Goal: Information Seeking & Learning: Check status

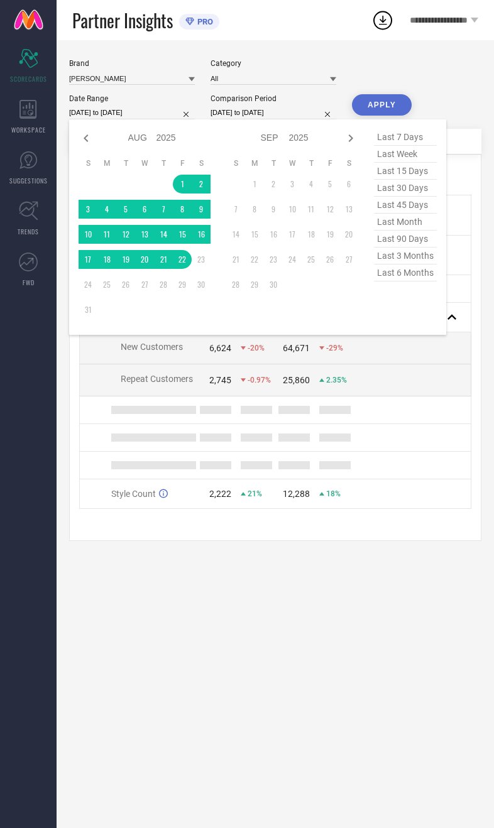
select select "7"
select select "2025"
select select "8"
select select "2025"
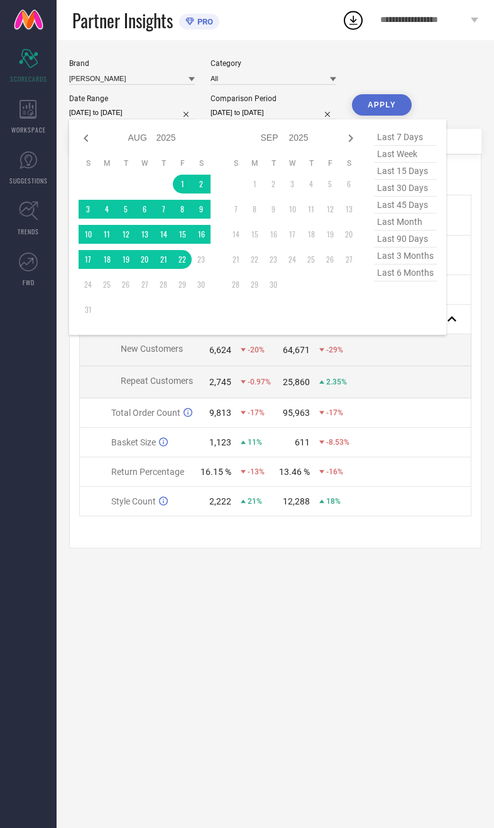
click at [89, 146] on div at bounding box center [86, 138] width 15 height 15
select select "6"
select select "2025"
select select "7"
select select "2025"
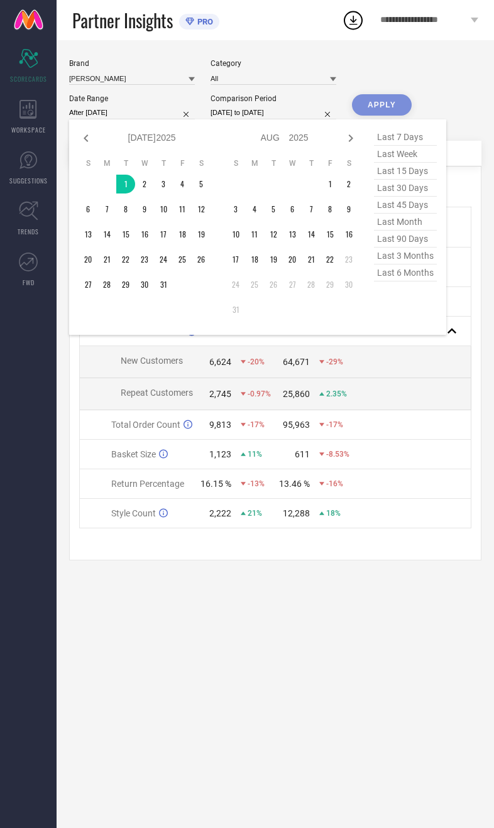
type input "[DATE] to [DATE]"
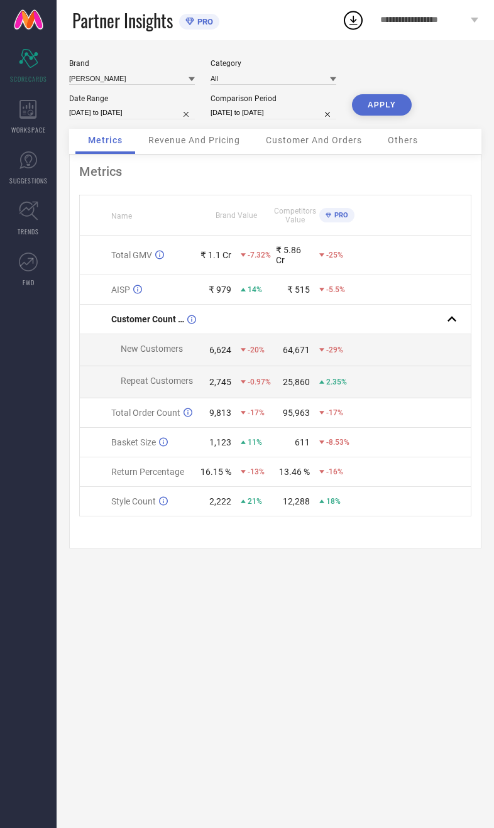
select select "7"
select select "2024"
select select "8"
select select "2024"
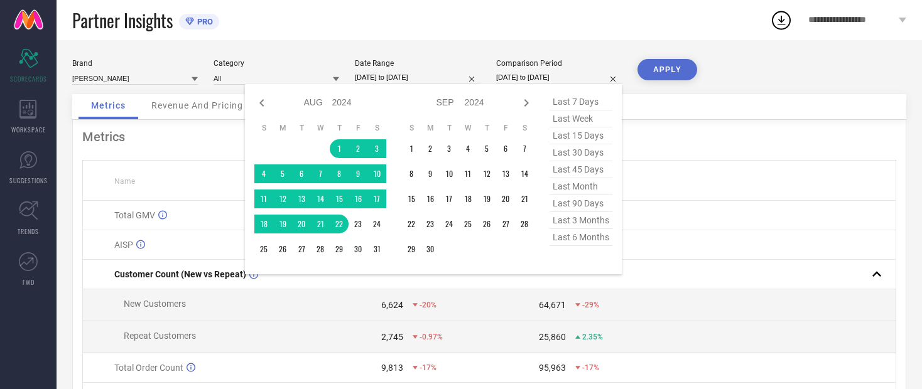
click at [258, 106] on icon at bounding box center [261, 102] width 15 height 15
select select "6"
select select "2024"
select select "7"
select select "2024"
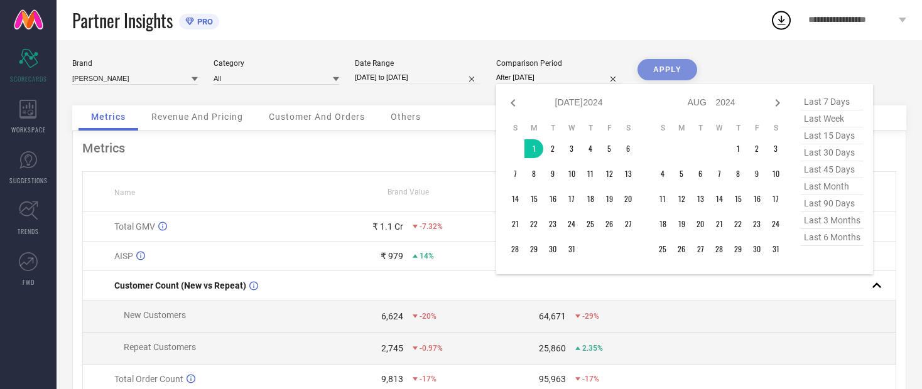
type input "[DATE] to [DATE]"
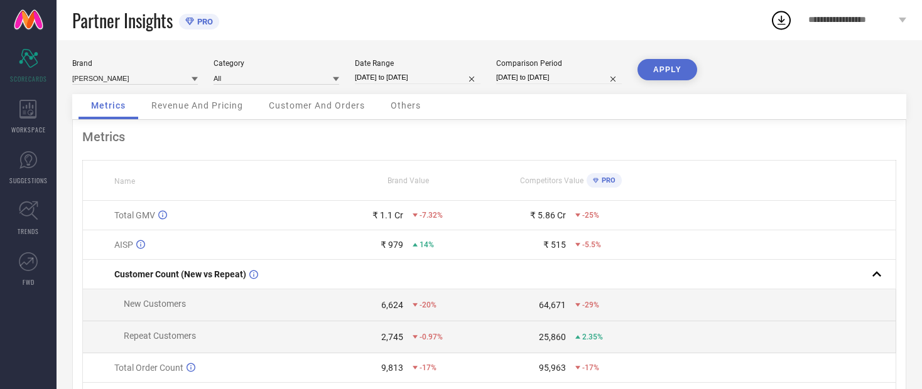
click at [493, 74] on button "APPLY" at bounding box center [667, 69] width 60 height 21
click at [184, 119] on div "Revenue And Pricing" at bounding box center [197, 106] width 117 height 25
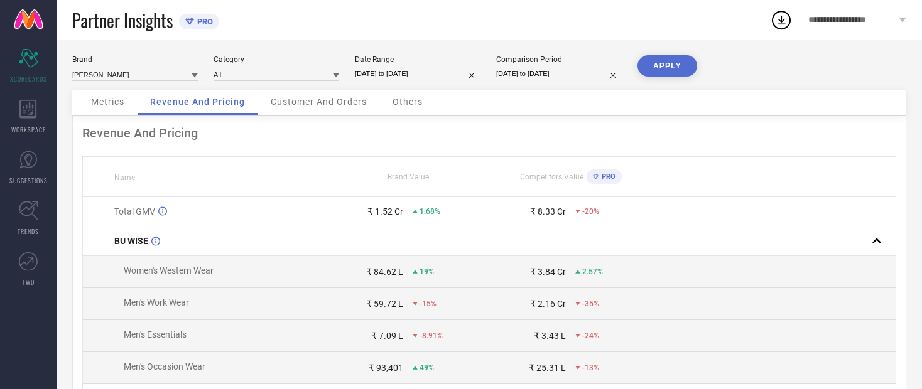
scroll to position [2, 0]
click at [102, 109] on span "Metrics" at bounding box center [107, 104] width 33 height 10
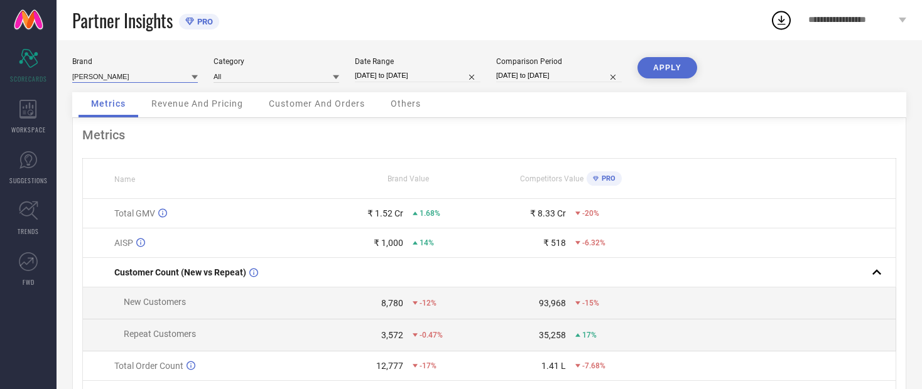
click at [94, 79] on input at bounding box center [135, 76] width 126 height 13
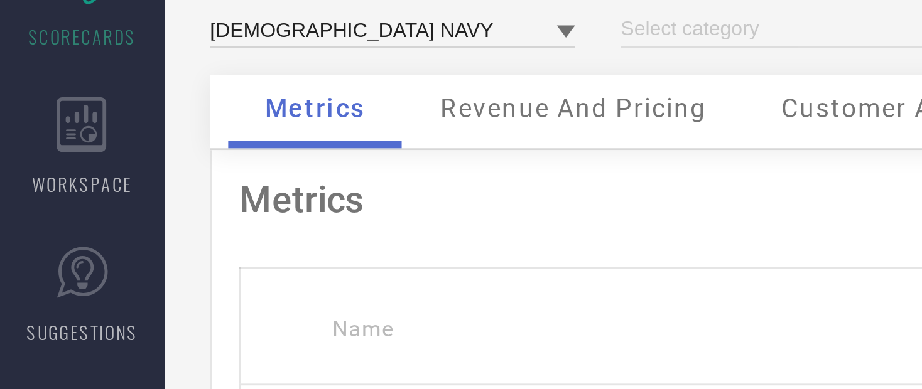
type input "All"
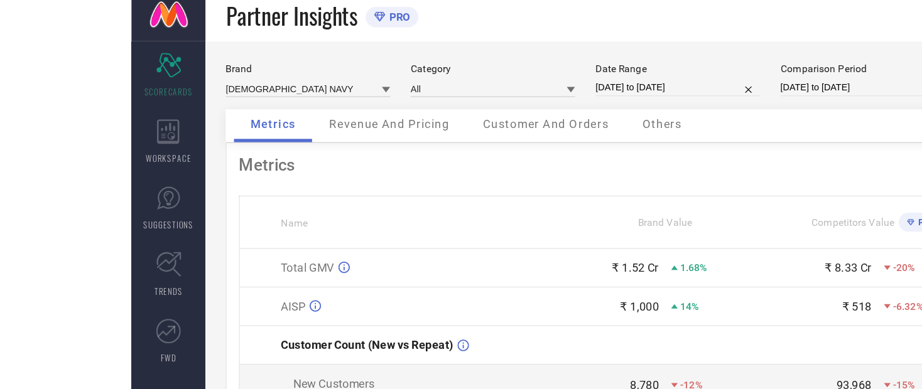
scroll to position [0, 0]
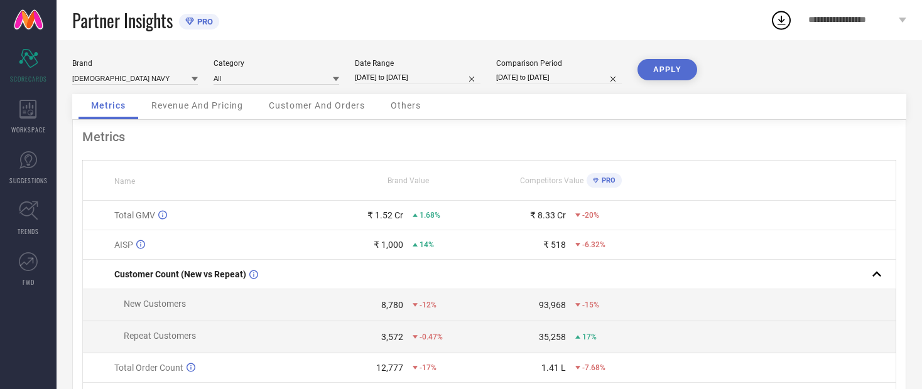
click at [493, 76] on button "APPLY" at bounding box center [667, 69] width 60 height 21
select select "6"
select select "2025"
select select "7"
select select "2025"
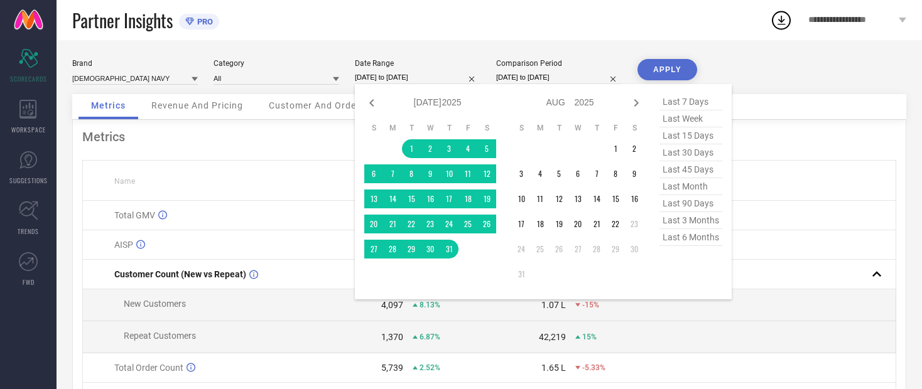
click at [376, 104] on icon at bounding box center [371, 102] width 15 height 15
select select "5"
select select "2025"
select select "6"
select select "2025"
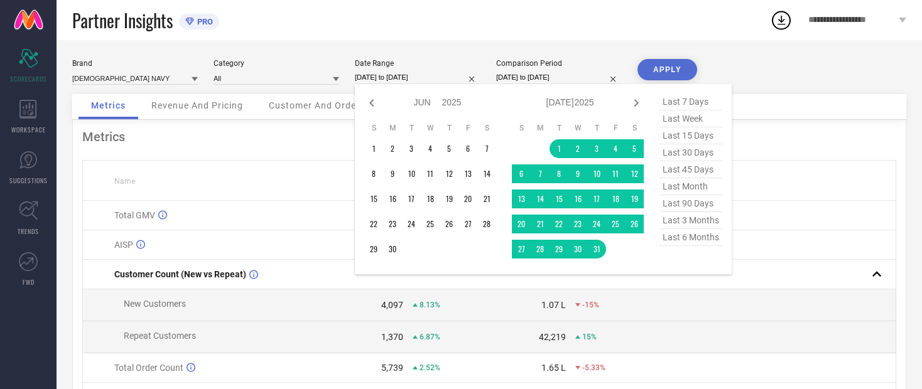
click at [367, 105] on icon at bounding box center [371, 102] width 15 height 15
select select "4"
select select "2025"
select select "5"
select select "2025"
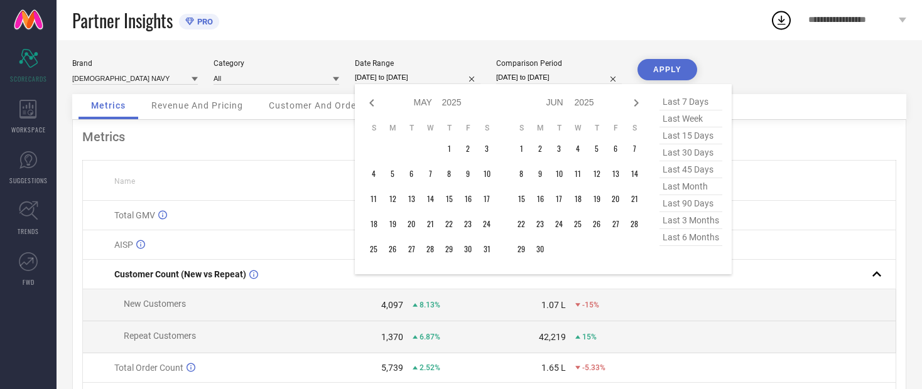
click at [373, 111] on div at bounding box center [371, 102] width 15 height 15
select select "3"
select select "2025"
select select "4"
select select "2025"
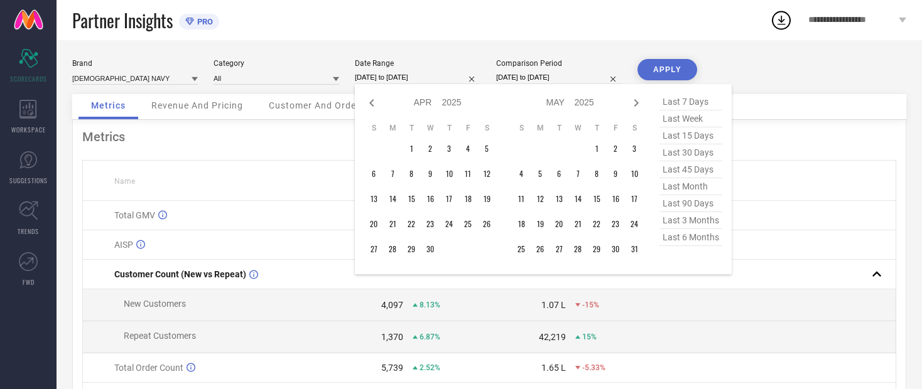
type input "After [DATE]"
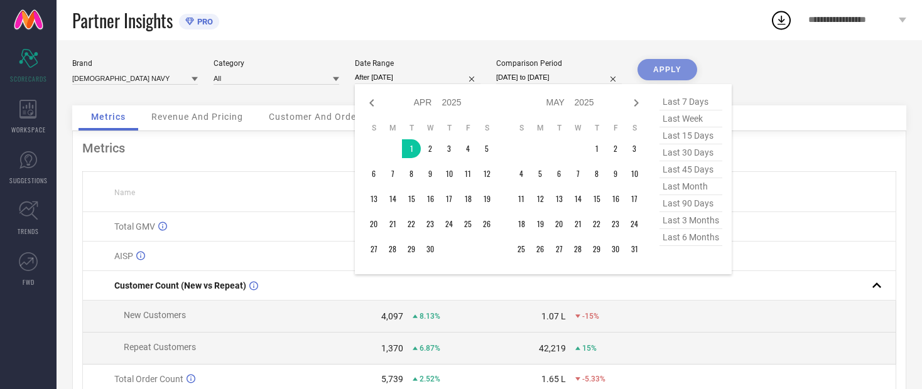
click at [493, 105] on icon at bounding box center [636, 102] width 15 height 15
select select "4"
select select "2025"
select select "5"
select select "2025"
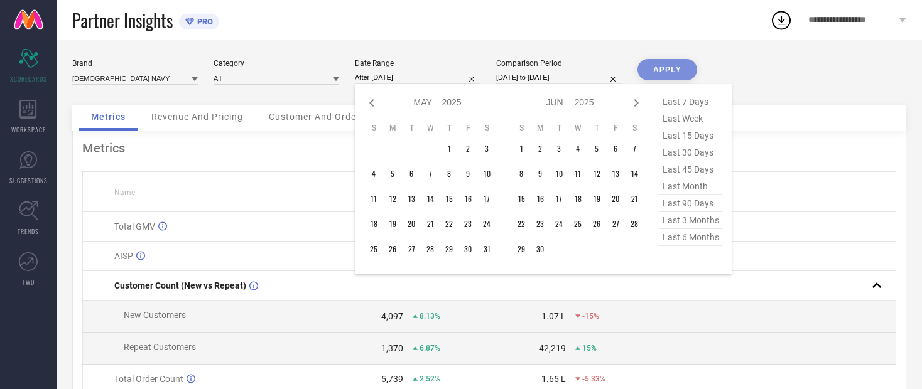
click at [493, 110] on icon at bounding box center [636, 102] width 15 height 15
select select "5"
select select "2025"
select select "6"
select select "2025"
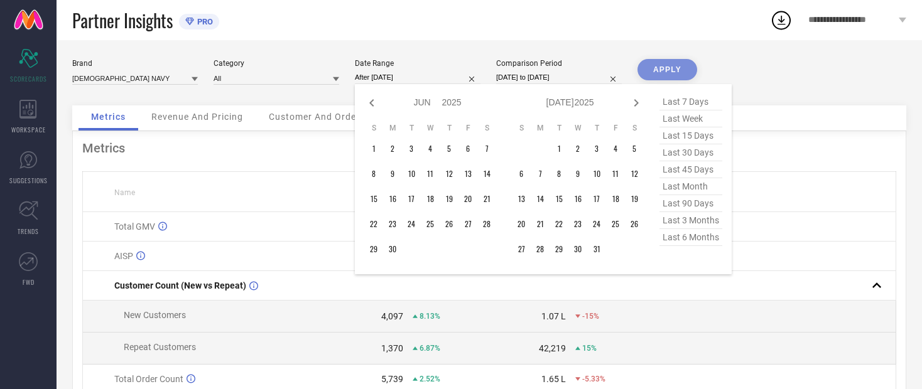
click at [493, 101] on div "Jan Feb Mar Apr May Jun [DATE] Aug Sep Oct Nov [DATE] 2016 2017 2018 2019 2020 …" at bounding box center [543, 179] width 358 height 171
click at [493, 102] on icon at bounding box center [636, 102] width 15 height 15
select select "6"
select select "2025"
select select "7"
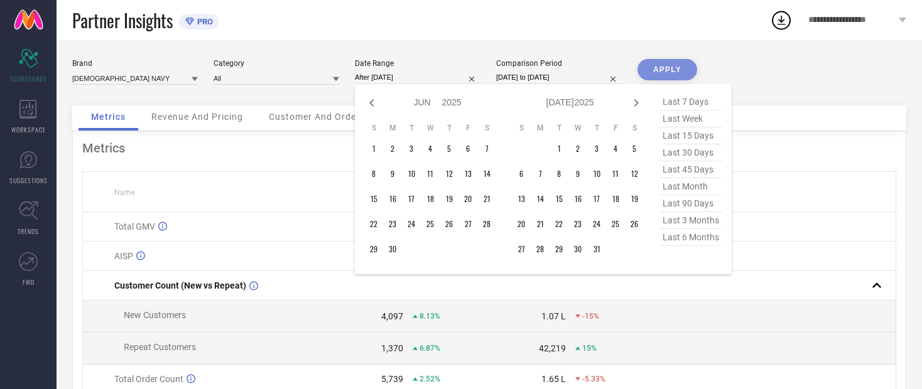
select select "2025"
click at [493, 234] on td "23" at bounding box center [634, 224] width 19 height 19
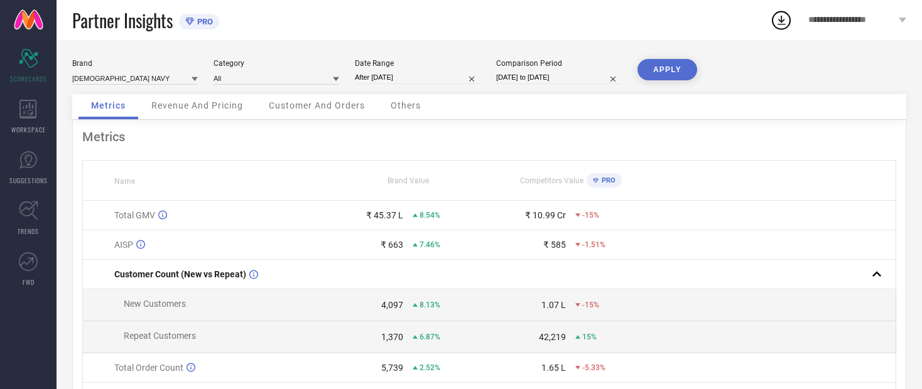
type input "[DATE] to [DATE]"
select select "6"
select select "2024"
select select "7"
select select "2024"
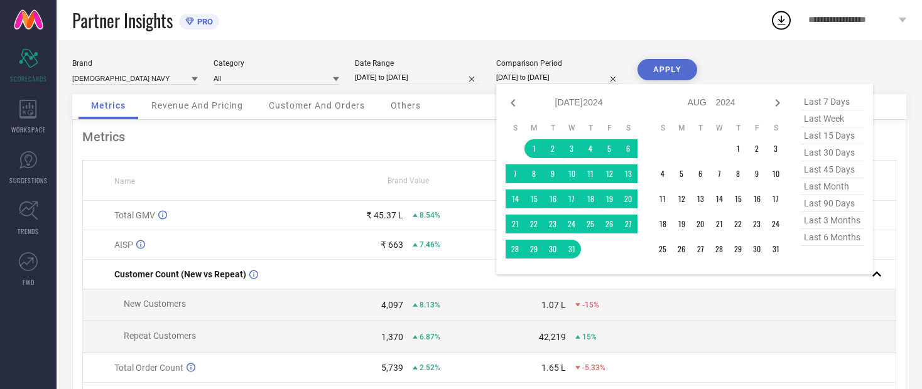
click at [493, 105] on icon at bounding box center [513, 102] width 15 height 15
select select "5"
select select "2024"
select select "6"
select select "2024"
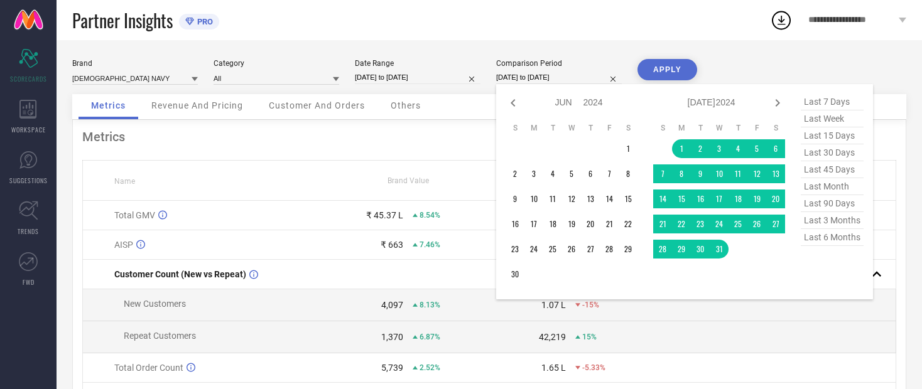
click at [493, 101] on icon at bounding box center [513, 102] width 15 height 15
select select "4"
select select "2024"
select select "5"
select select "2024"
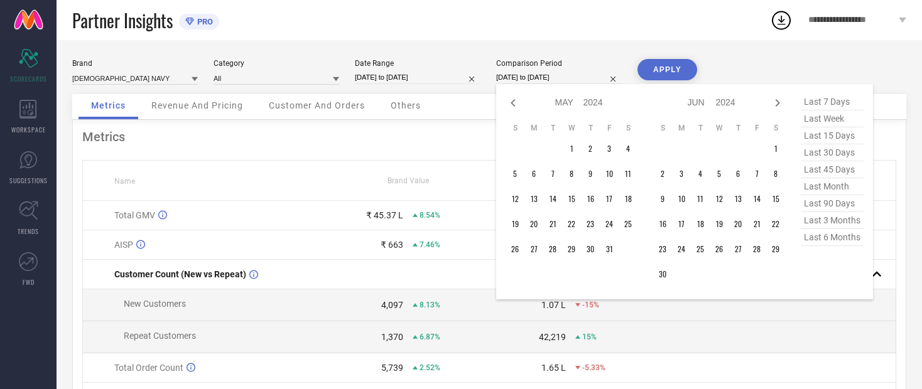
click at [493, 102] on icon at bounding box center [513, 102] width 15 height 15
select select "3"
select select "2024"
select select "4"
select select "2024"
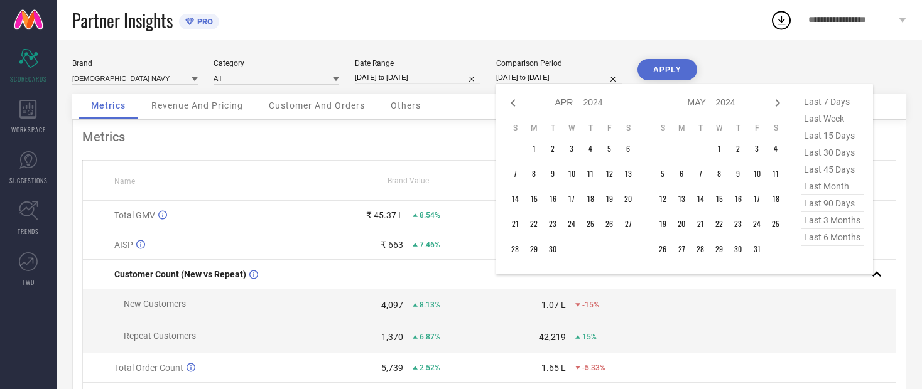
type input "After [DATE]"
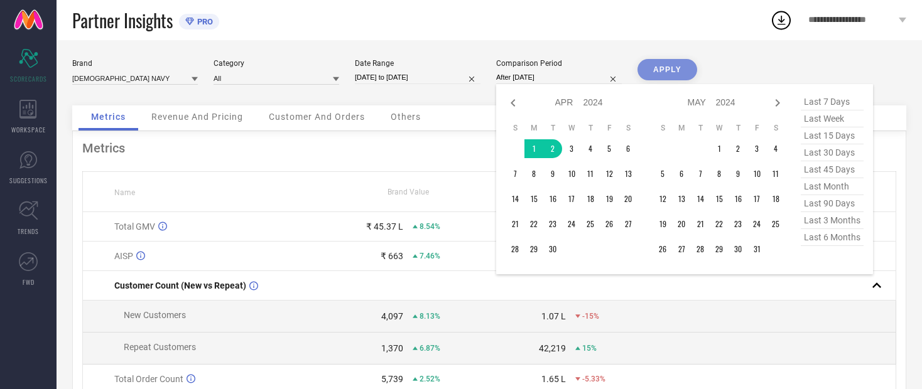
click at [493, 111] on icon at bounding box center [777, 102] width 15 height 15
select select "4"
select select "2024"
select select "5"
select select "2024"
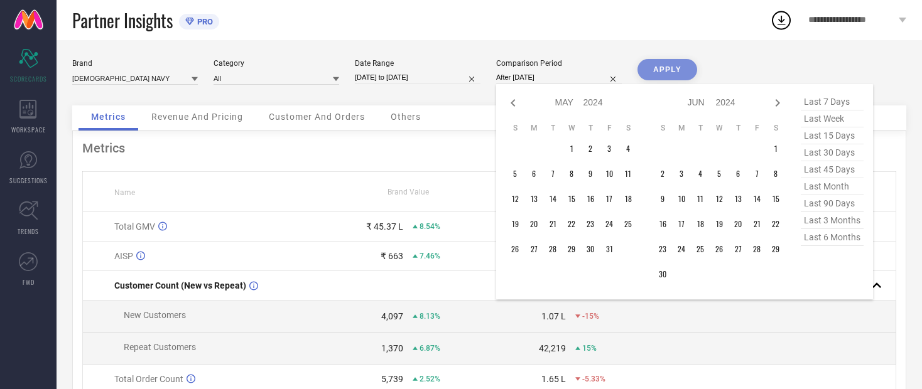
click at [493, 102] on icon at bounding box center [513, 103] width 4 height 8
select select "3"
select select "2024"
select select "4"
select select "2024"
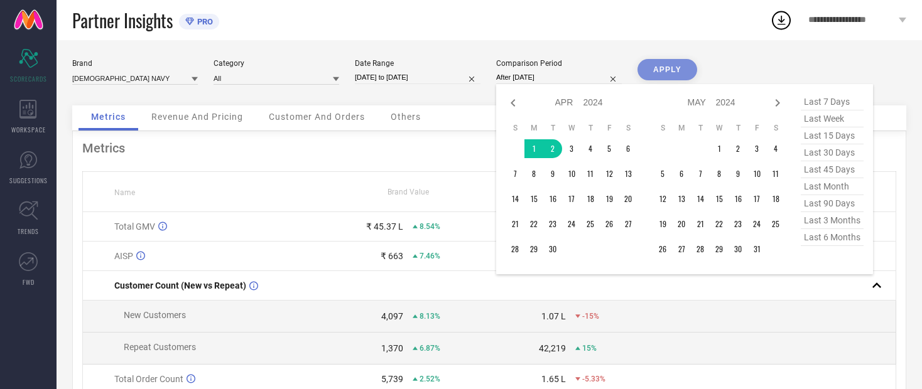
type input "[DATE] to [DATE]"
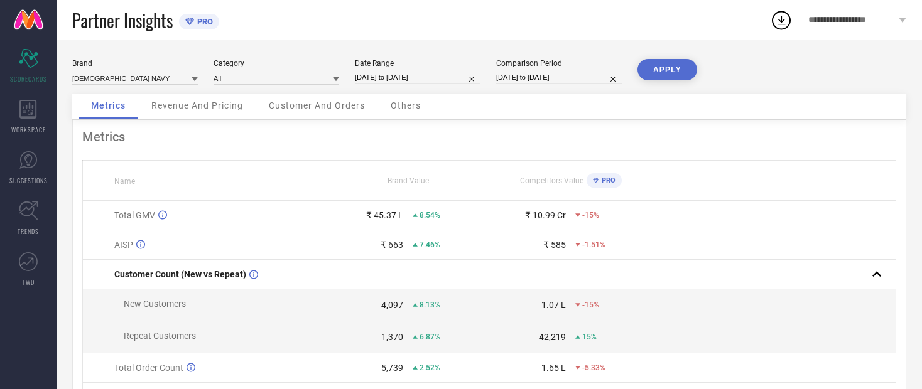
select select "3"
select select "2024"
select select "4"
select select "2024"
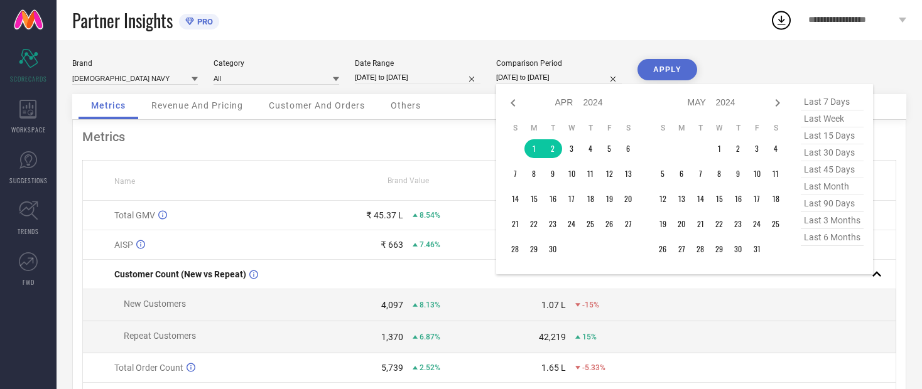
type input "After [DATE]"
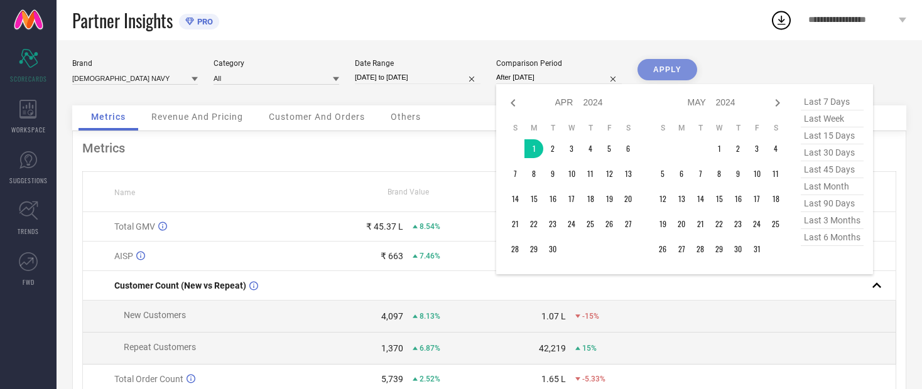
click at [493, 103] on icon at bounding box center [777, 102] width 15 height 15
select select "4"
select select "2024"
select select "5"
select select "2024"
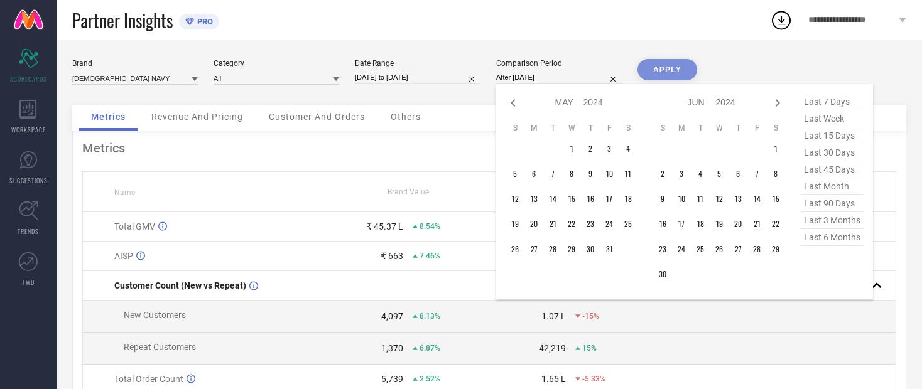
click at [493, 104] on icon at bounding box center [777, 102] width 15 height 15
select select "5"
select select "2024"
select select "6"
select select "2024"
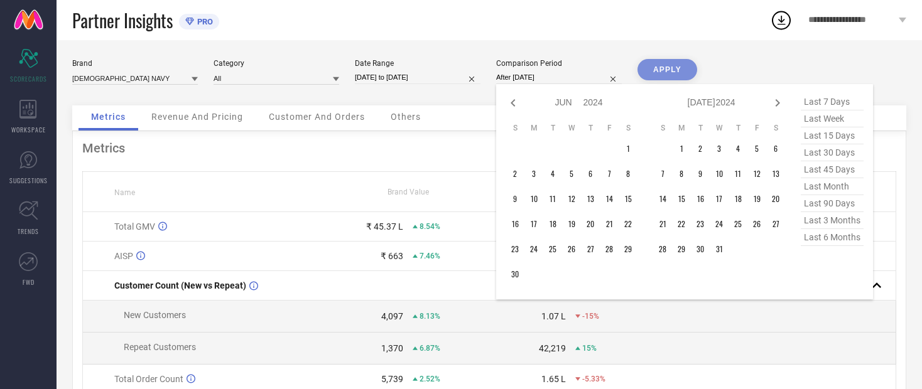
click at [493, 104] on icon at bounding box center [777, 102] width 15 height 15
select select "6"
select select "2024"
select select "7"
select select "2024"
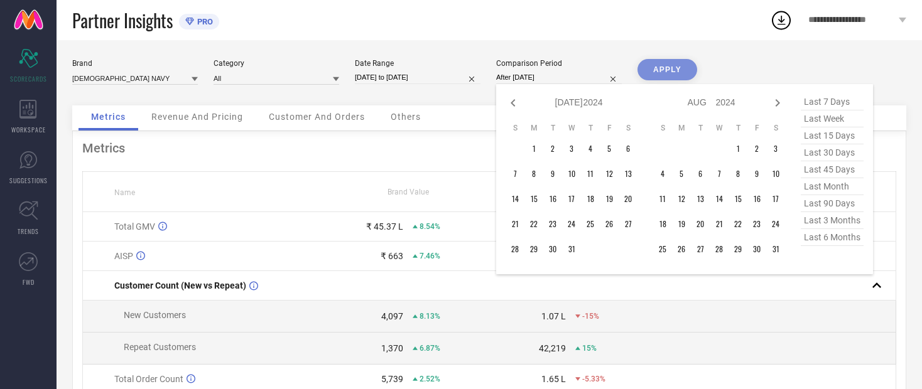
type input "[DATE] to [DATE]"
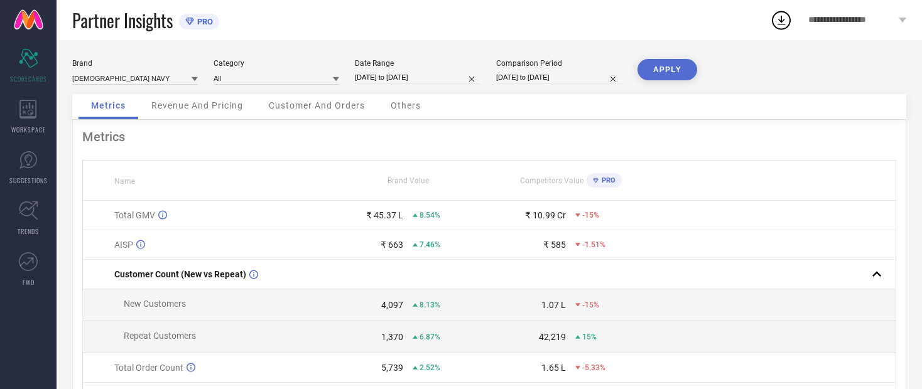
select select "3"
select select "2024"
select select "4"
select select "2024"
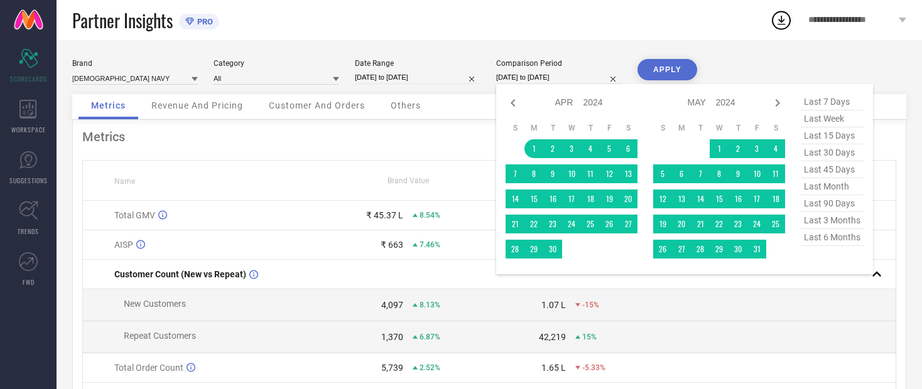
type input "After [DATE]"
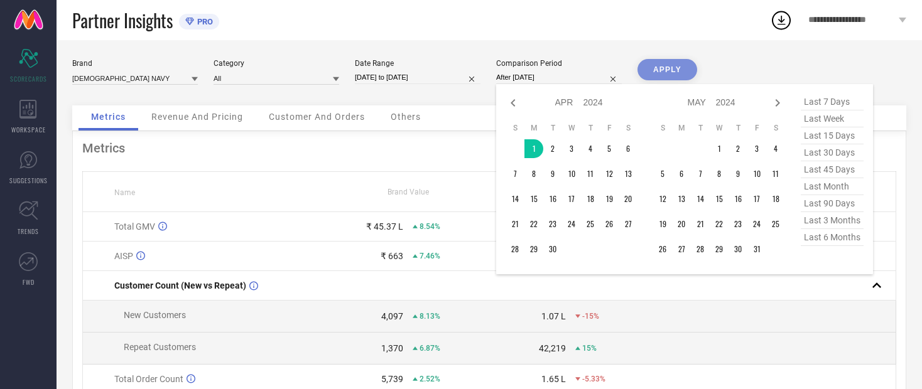
click at [493, 111] on icon at bounding box center [777, 102] width 15 height 15
select select "4"
select select "2024"
select select "5"
select select "2024"
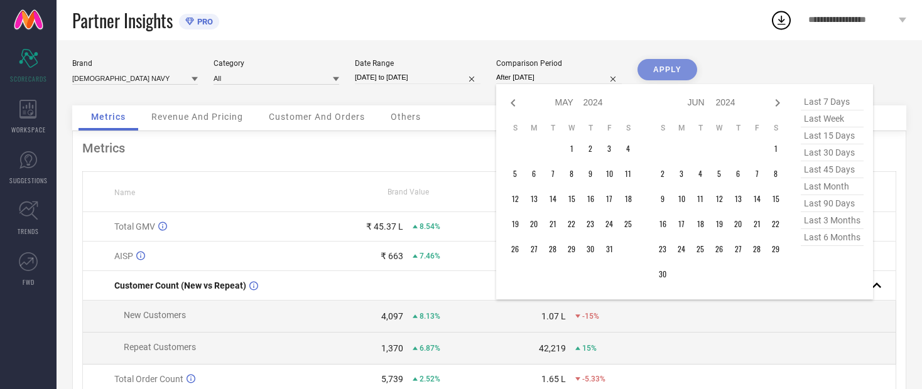
click at [493, 111] on icon at bounding box center [777, 102] width 15 height 15
select select "5"
select select "2024"
select select "6"
select select "2024"
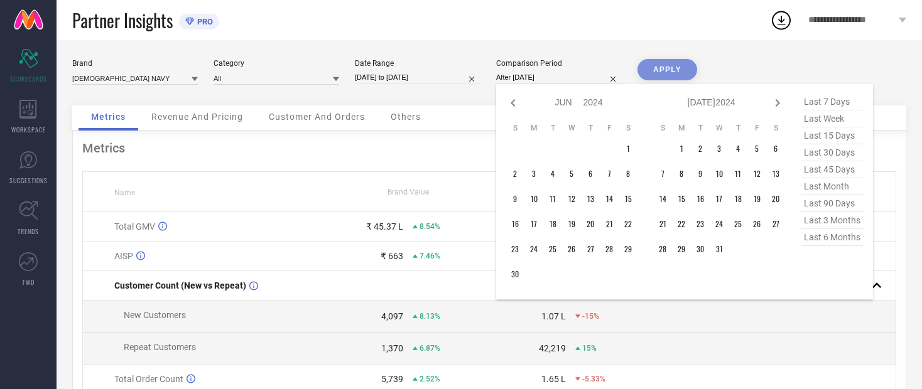
click at [493, 111] on div at bounding box center [777, 102] width 15 height 15
select select "6"
select select "2024"
select select "7"
select select "2024"
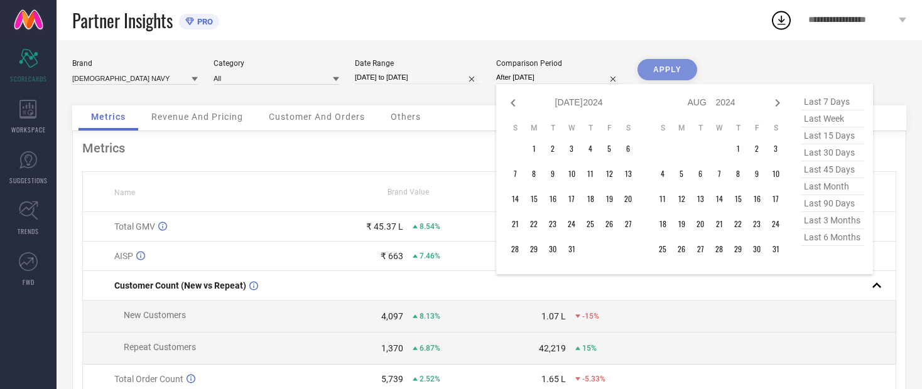
type input "[DATE] to [DATE]"
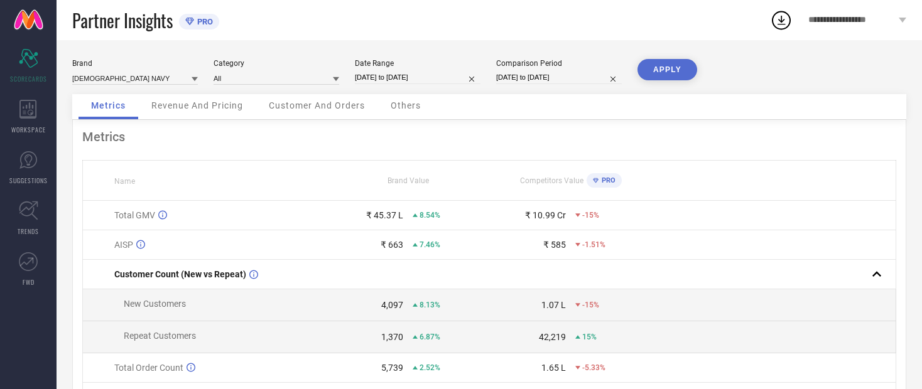
click at [493, 65] on button "APPLY" at bounding box center [667, 69] width 60 height 21
click at [199, 111] on span "Revenue And Pricing" at bounding box center [197, 105] width 92 height 10
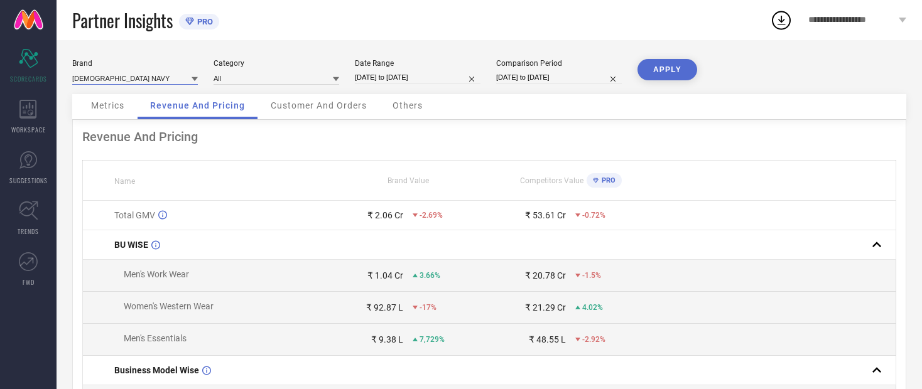
click at [102, 81] on input at bounding box center [135, 78] width 126 height 13
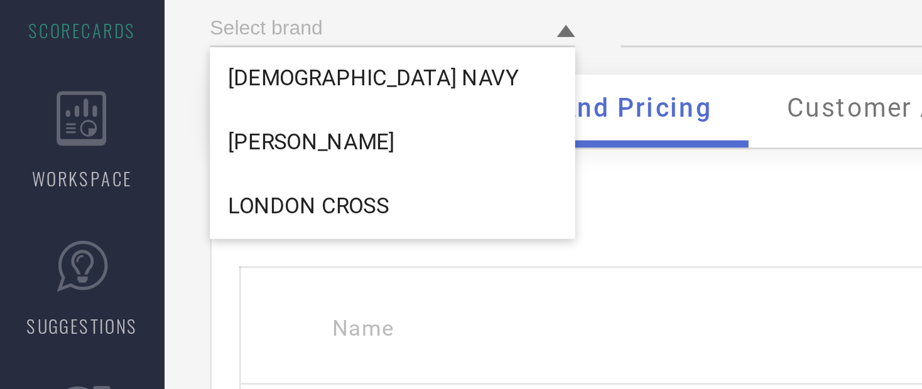
type input "All"
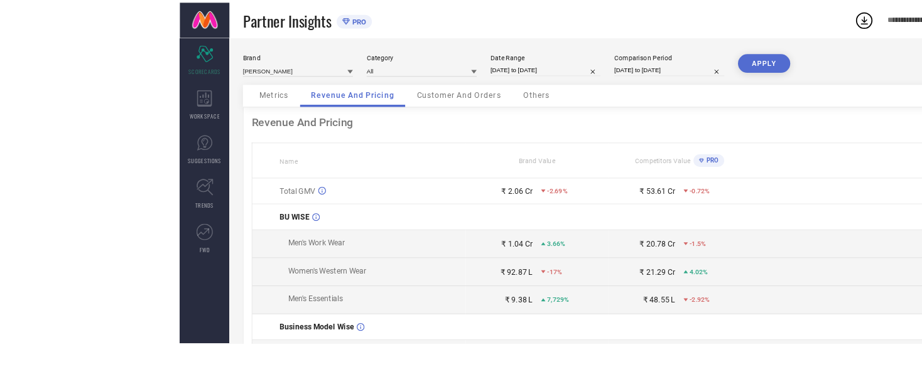
scroll to position [9, 0]
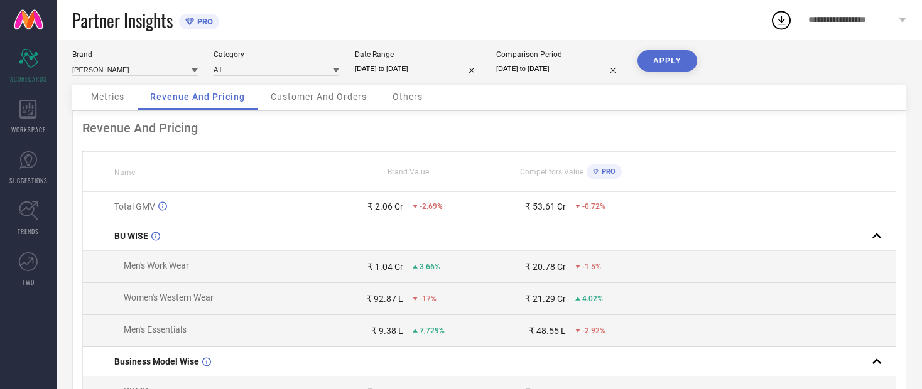
click at [493, 61] on button "APPLY" at bounding box center [667, 60] width 60 height 21
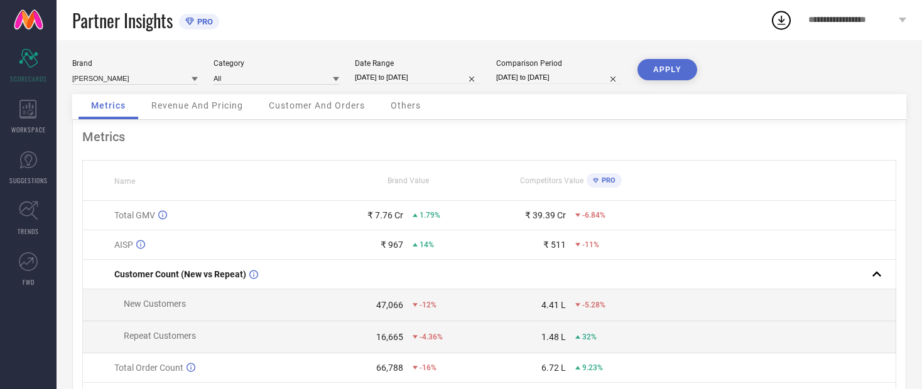
click at [187, 111] on span "Revenue And Pricing" at bounding box center [197, 105] width 92 height 10
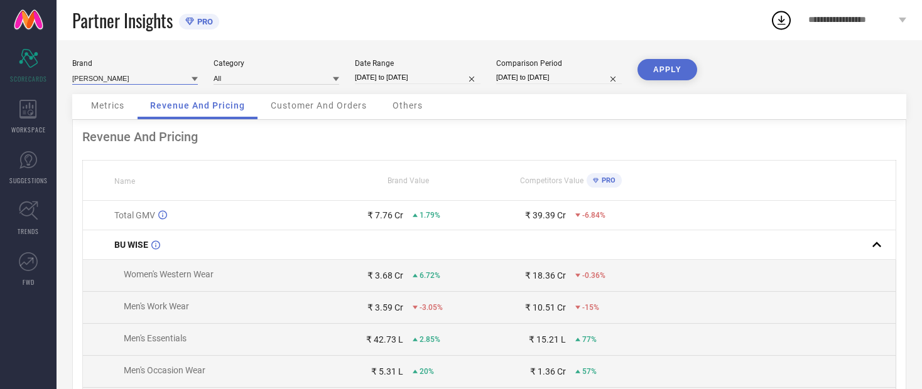
click at [97, 82] on input at bounding box center [135, 78] width 126 height 13
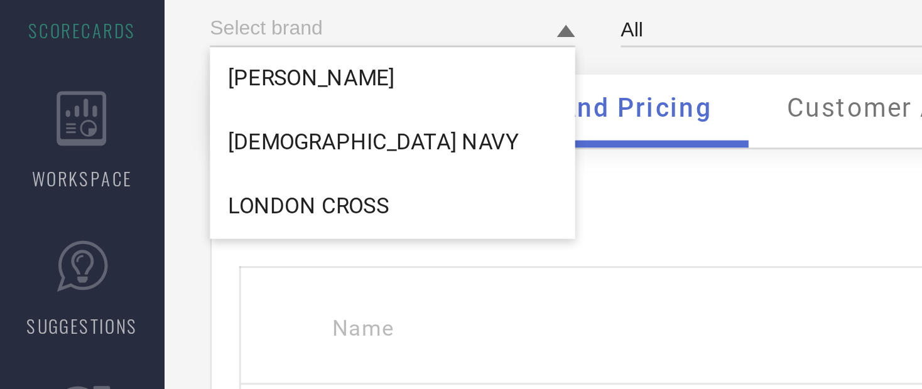
click at [265, 129] on div "Revenue And Pricing" at bounding box center [489, 136] width 814 height 15
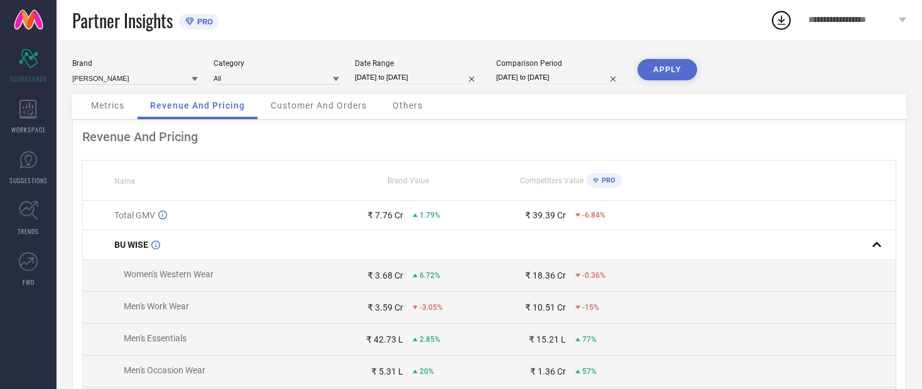
click at [493, 144] on div "Revenue And Pricing" at bounding box center [489, 136] width 814 height 15
click at [101, 77] on input at bounding box center [135, 78] width 126 height 13
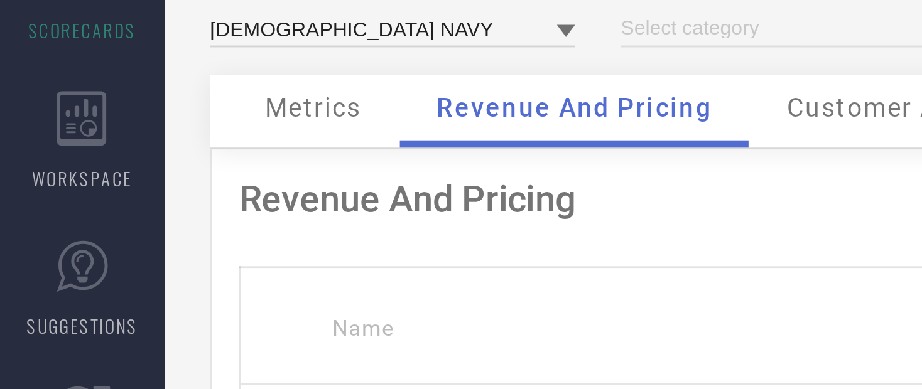
type input "All"
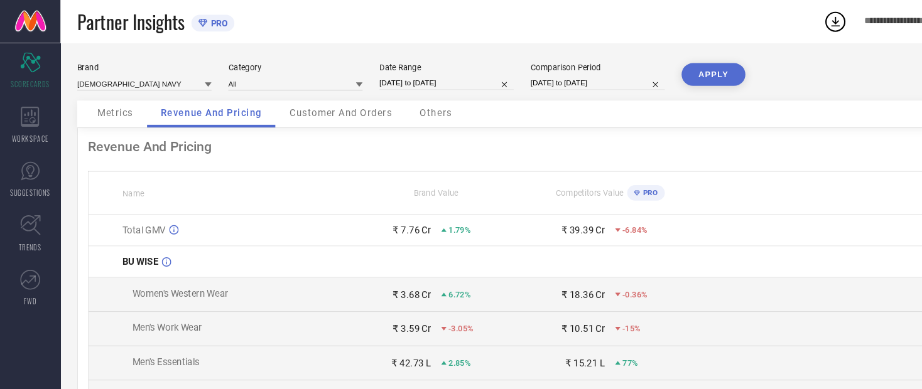
click at [493, 77] on button "APPLY" at bounding box center [667, 69] width 60 height 21
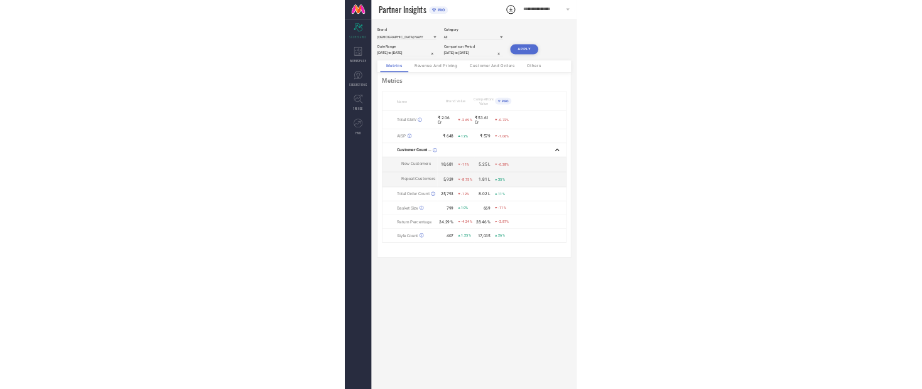
scroll to position [3, 0]
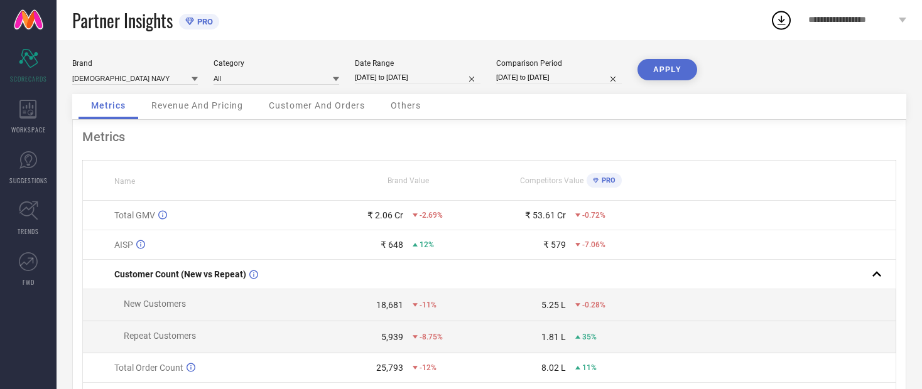
scroll to position [3, 0]
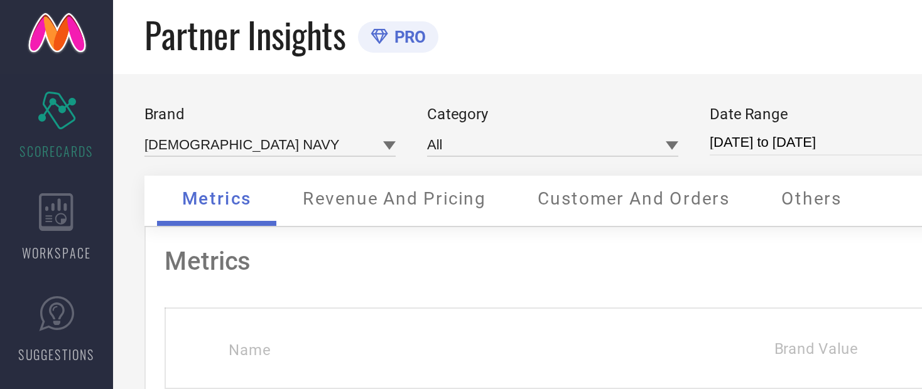
click at [78, 180] on div "Metrics Name Brand Value Competitors Value PRO Total GMV ₹ 2.06 Cr -2.69% ₹ 53.…" at bounding box center [489, 309] width 834 height 384
click at [335, 56] on div "Category" at bounding box center [277, 60] width 126 height 9
